Goal: Information Seeking & Learning: Learn about a topic

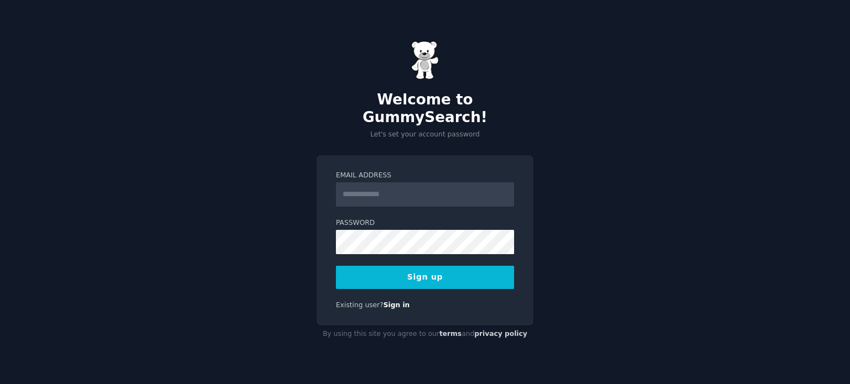
click at [380, 183] on input "Email Address" at bounding box center [425, 195] width 178 height 24
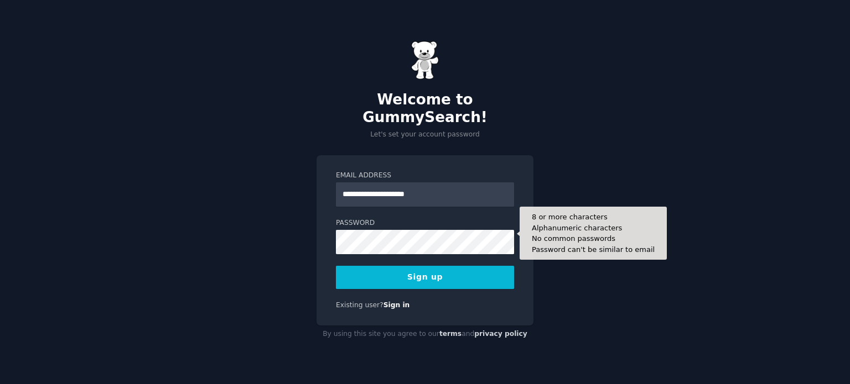
type input "**********"
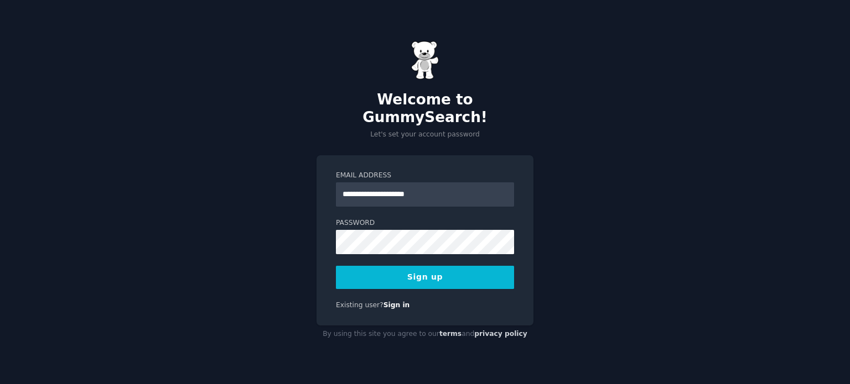
click at [593, 274] on div "**********" at bounding box center [425, 192] width 850 height 384
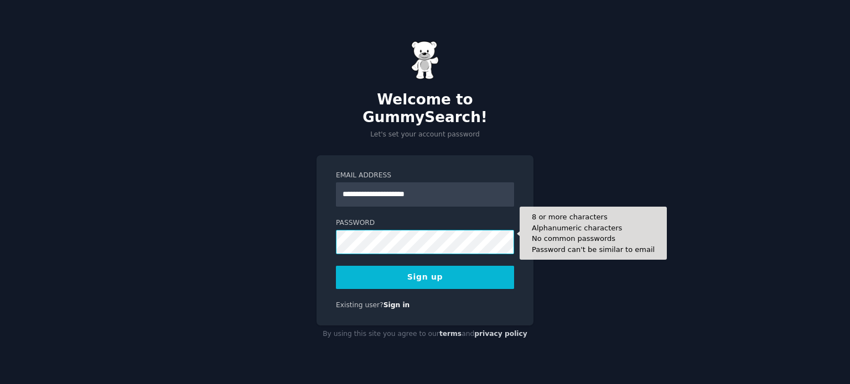
click at [336, 266] on button "Sign up" at bounding box center [425, 277] width 178 height 23
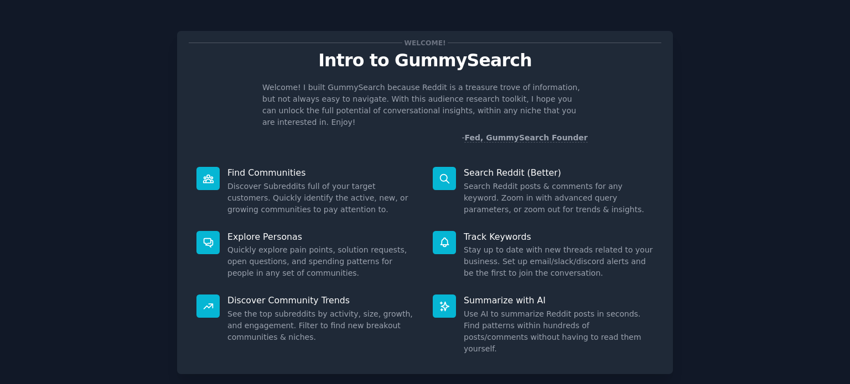
click at [495, 181] on dd "Search Reddit posts & comments for any keyword. Zoom in with advanced query par…" at bounding box center [559, 198] width 190 height 35
click at [446, 173] on div at bounding box center [444, 178] width 23 height 23
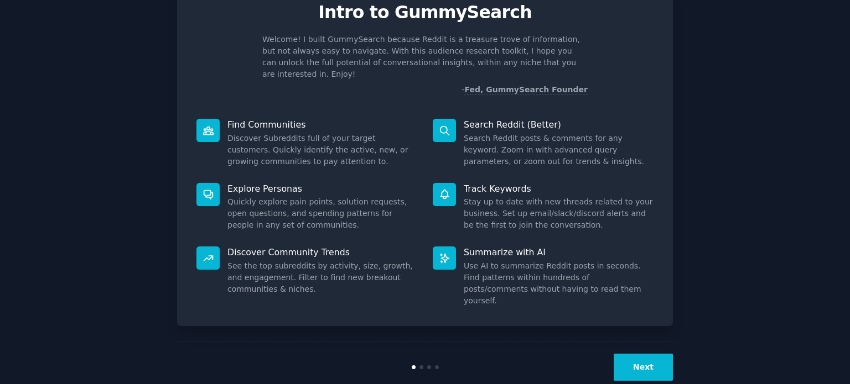
click at [626, 354] on button "Next" at bounding box center [643, 367] width 59 height 27
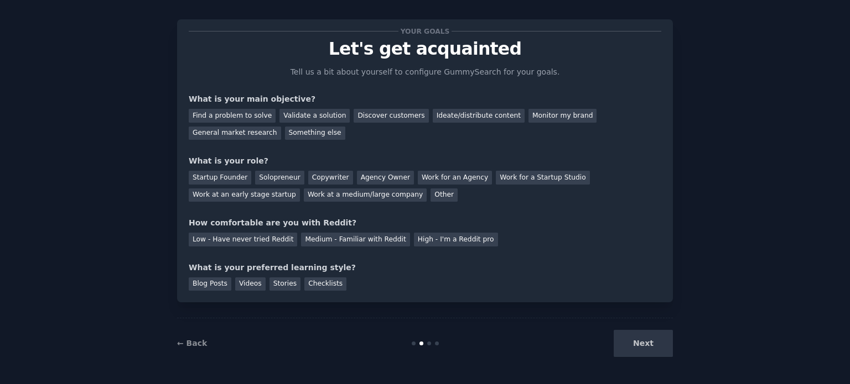
scroll to position [11, 0]
click at [246, 119] on div "Find a problem to solve" at bounding box center [232, 117] width 87 height 14
click at [358, 115] on div "Discover customers" at bounding box center [390, 117] width 75 height 14
click at [456, 116] on div "Ideate/distribute content" at bounding box center [479, 117] width 92 height 14
click at [220, 179] on div "Startup Founder" at bounding box center [220, 178] width 63 height 14
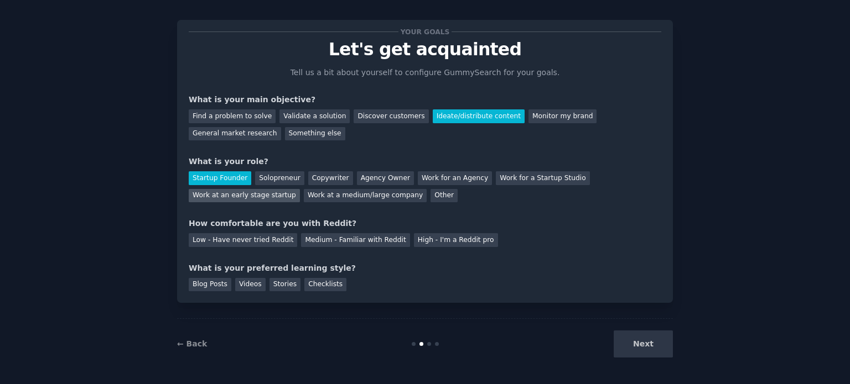
click at [300, 189] on div "Work at an early stage startup" at bounding box center [244, 196] width 111 height 14
click at [223, 181] on div "Startup Founder" at bounding box center [220, 178] width 63 height 14
click at [226, 246] on div "Low - Have never tried Reddit" at bounding box center [243, 240] width 108 height 14
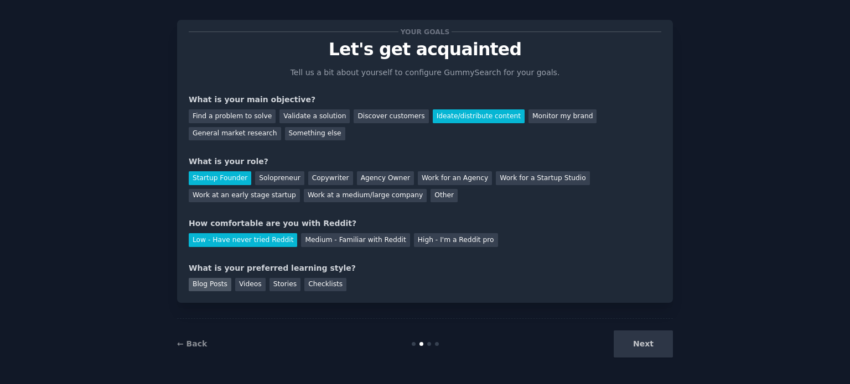
click at [215, 287] on div "Blog Posts" at bounding box center [210, 285] width 43 height 14
click at [305, 285] on div "Checklists" at bounding box center [325, 285] width 42 height 14
click at [631, 340] on button "Next" at bounding box center [643, 344] width 59 height 27
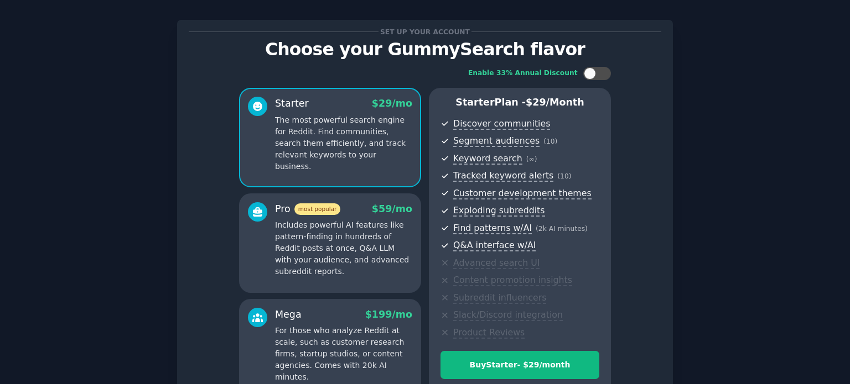
scroll to position [130, 0]
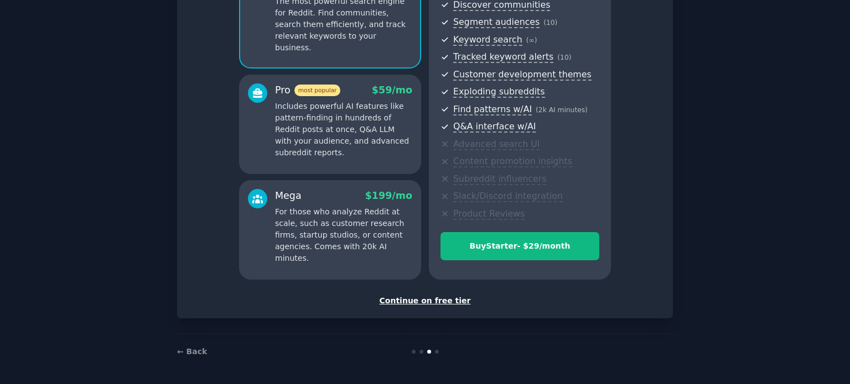
click at [413, 303] on div "Continue on free tier" at bounding box center [425, 301] width 472 height 12
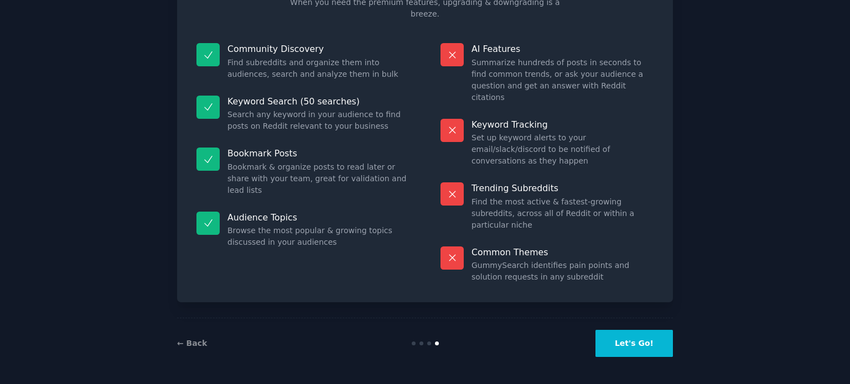
scroll to position [46, 0]
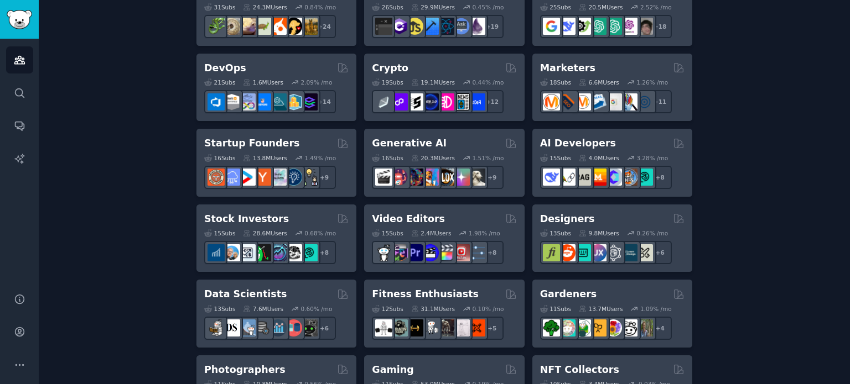
scroll to position [235, 0]
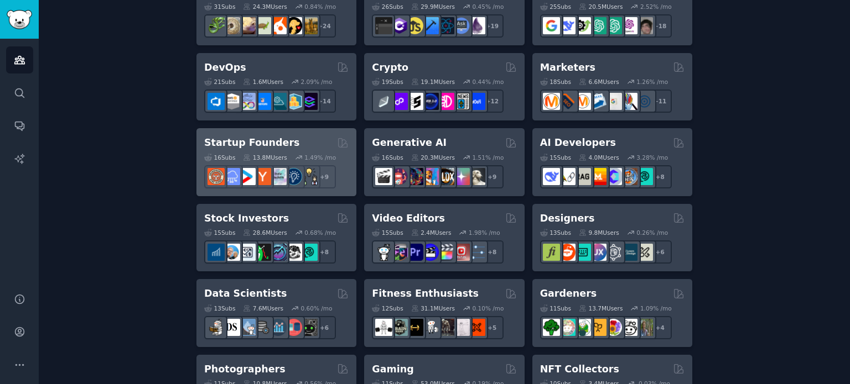
click at [304, 138] on div "Startup Founders" at bounding box center [276, 143] width 144 height 14
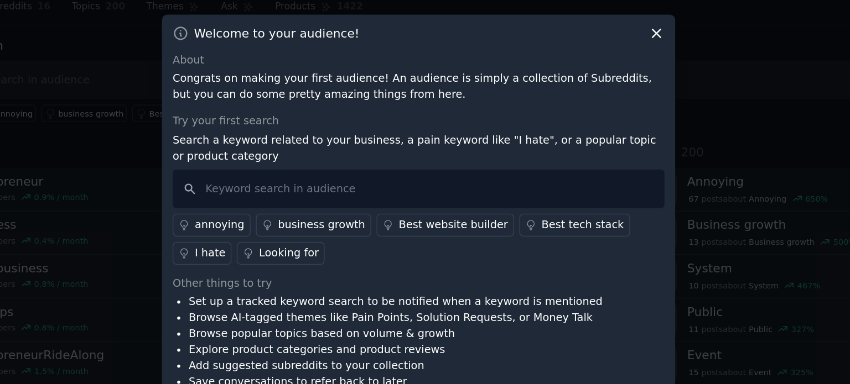
click at [311, 142] on p "Search a keyword related to your business, a pain keyword like "I hate", or a p…" at bounding box center [425, 143] width 356 height 23
click at [311, 179] on input "text" at bounding box center [425, 173] width 356 height 28
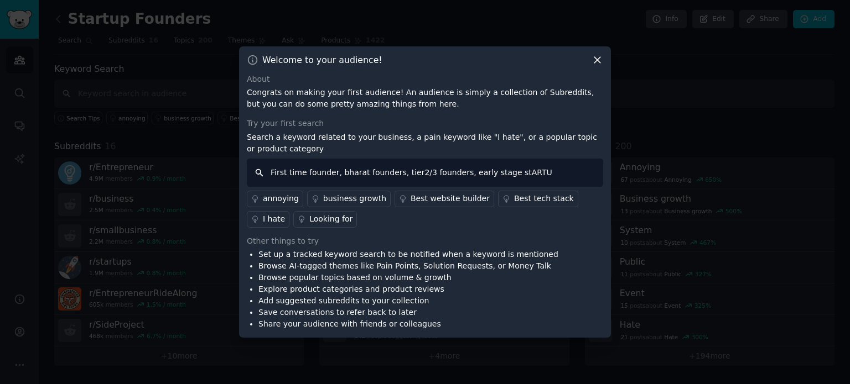
type input "First time founder, bharat founders, tier2/3 founders, early stage stARTUP"
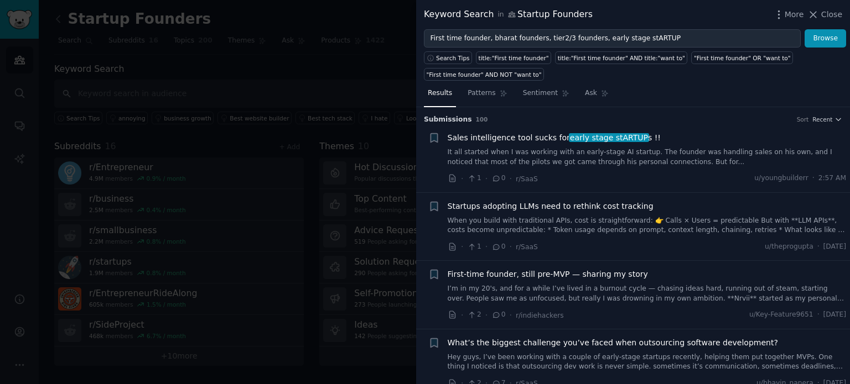
click at [456, 157] on link "It all started when I was working with an early-stage AI startup. The founder w…" at bounding box center [647, 157] width 399 height 19
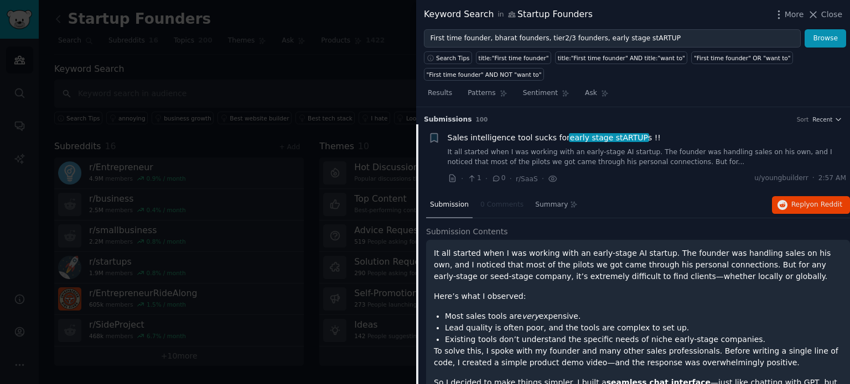
scroll to position [17, 0]
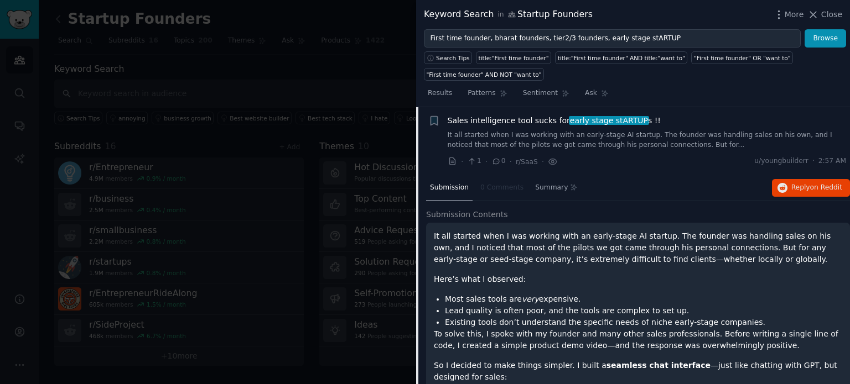
click at [514, 154] on div "Sales intelligence tool sucks for early stage stARTUP s !! It all started when …" at bounding box center [647, 141] width 399 height 53
click at [497, 122] on span "Sales intelligence tool sucks for early stage stARTUP s !!" at bounding box center [554, 121] width 213 height 12
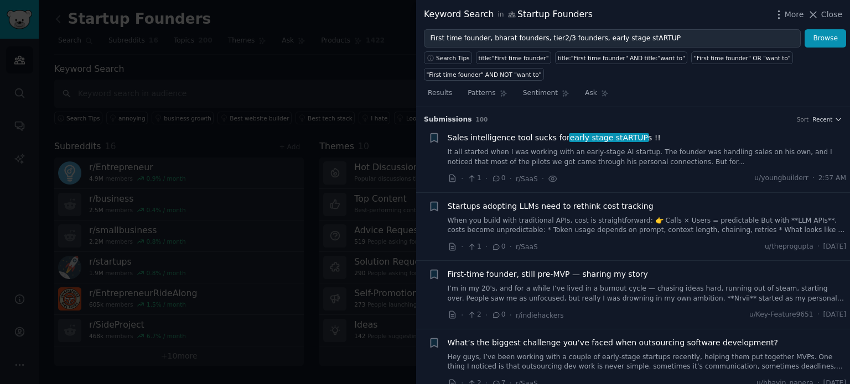
click at [498, 157] on link "It all started when I was working with an early-stage AI startup. The founder w…" at bounding box center [647, 157] width 399 height 19
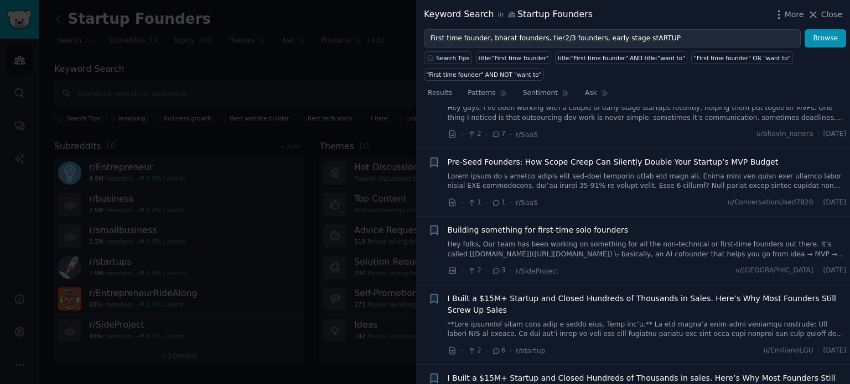
scroll to position [585, 0]
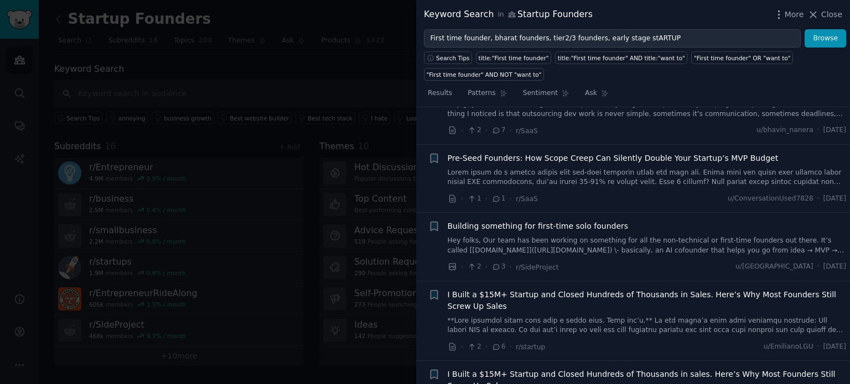
click at [522, 221] on div "Building something for first-time solo founders Hey folks, Our team has been wo…" at bounding box center [647, 238] width 399 height 35
click at [562, 239] on link "Hey folks, Our team has been working on something for all the non-technical or …" at bounding box center [647, 245] width 399 height 19
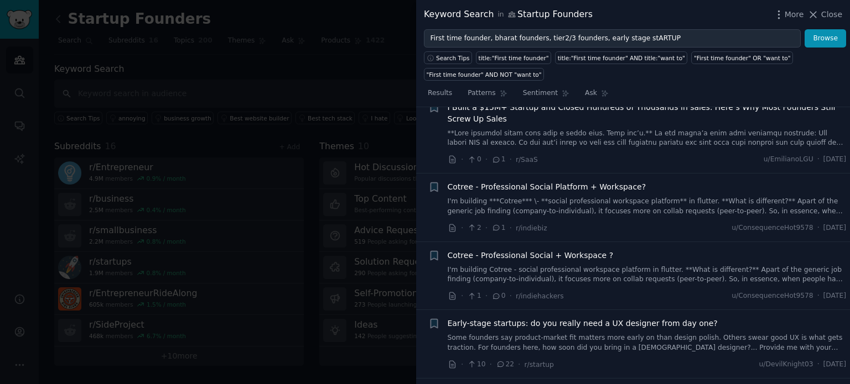
scroll to position [1051, 0]
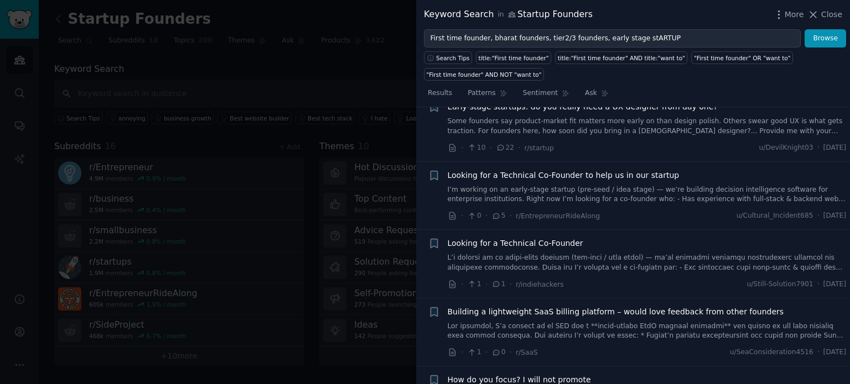
click at [506, 253] on link at bounding box center [647, 262] width 399 height 19
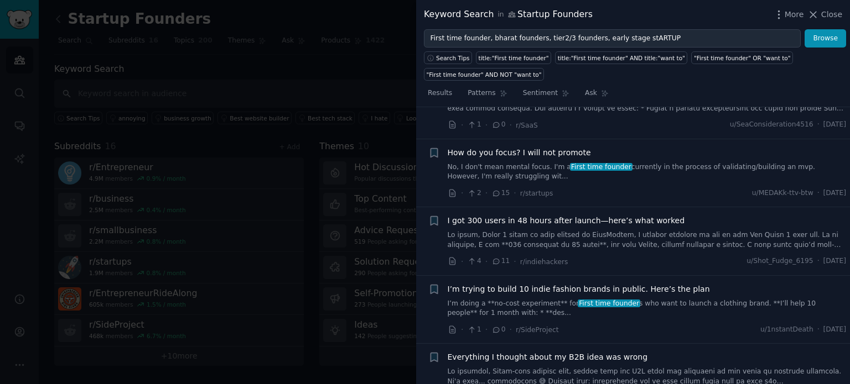
scroll to position [1379, 0]
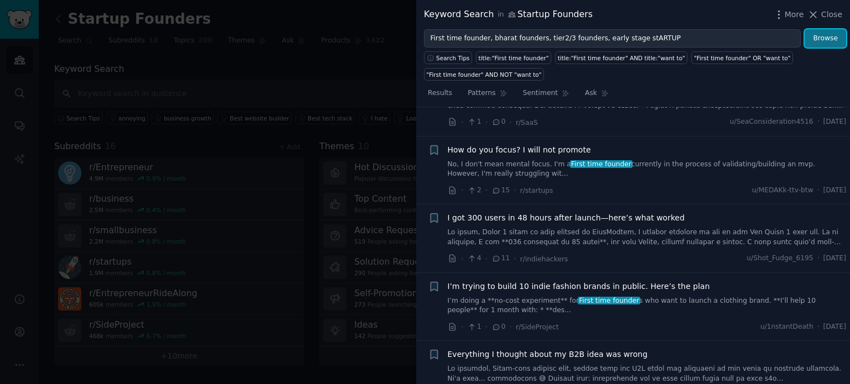
click at [822, 38] on button "Browse" at bounding box center [824, 38] width 41 height 19
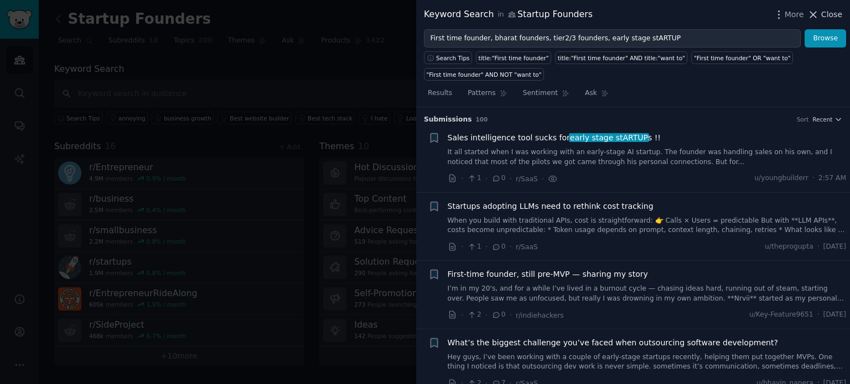
click at [824, 12] on span "Close" at bounding box center [831, 15] width 21 height 12
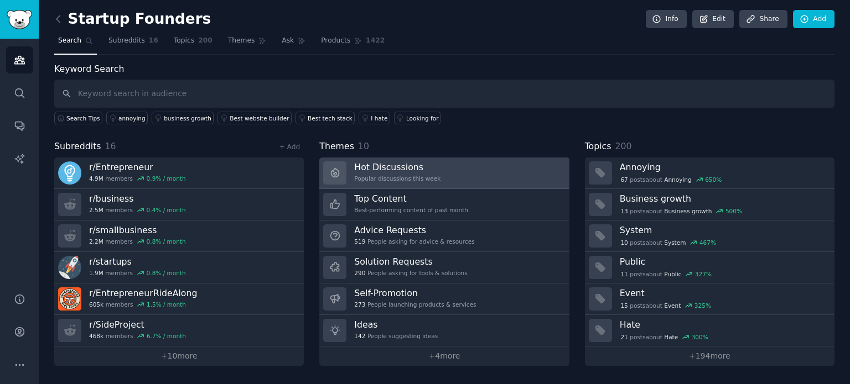
click at [420, 176] on div "Popular discussions this week" at bounding box center [397, 179] width 86 height 8
